Goal: Task Accomplishment & Management: Complete application form

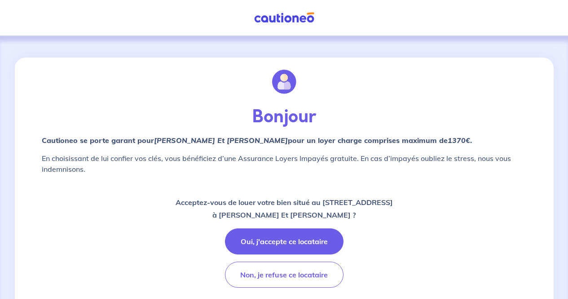
click at [550, 192] on div "Bonjour Cautioneo se porte garant pour David HALTER Et Angeline Halter  pour un…" at bounding box center [284, 283] width 539 height 451
